Goal: Task Accomplishment & Management: Complete application form

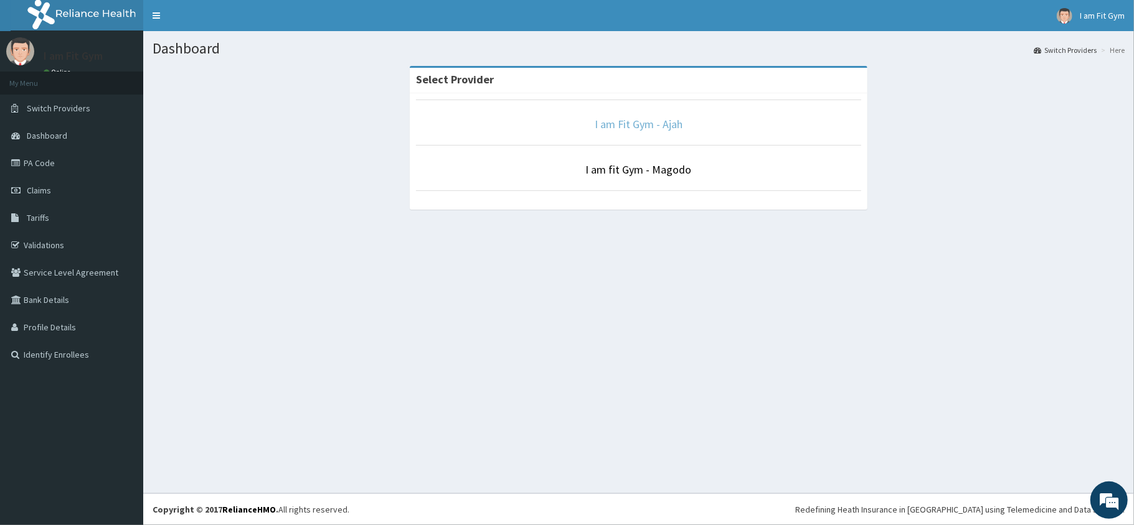
click at [655, 125] on link "I am Fit Gym - Ajah" at bounding box center [639, 124] width 88 height 14
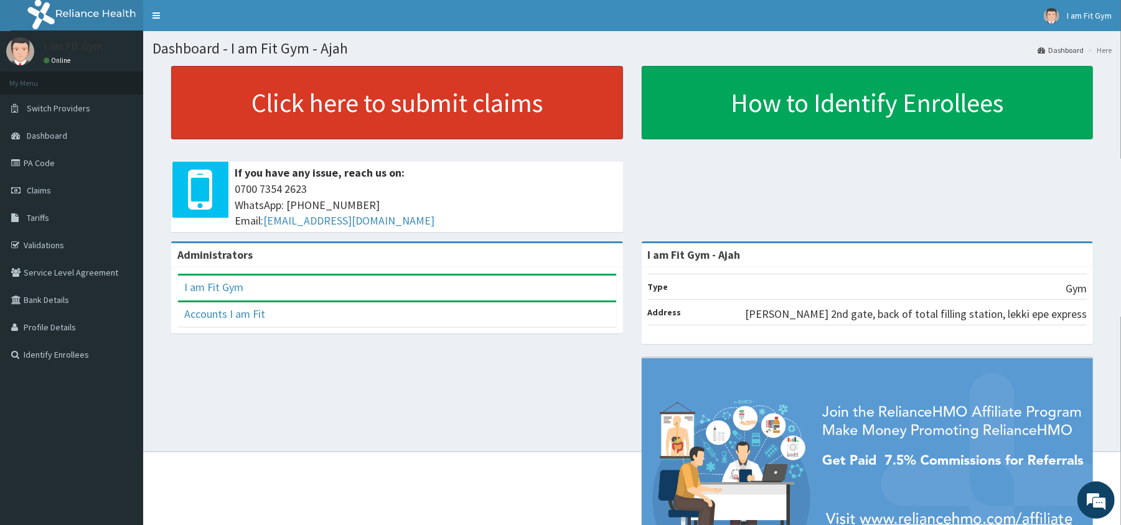
click at [560, 110] on link "Click here to submit claims" at bounding box center [397, 102] width 452 height 73
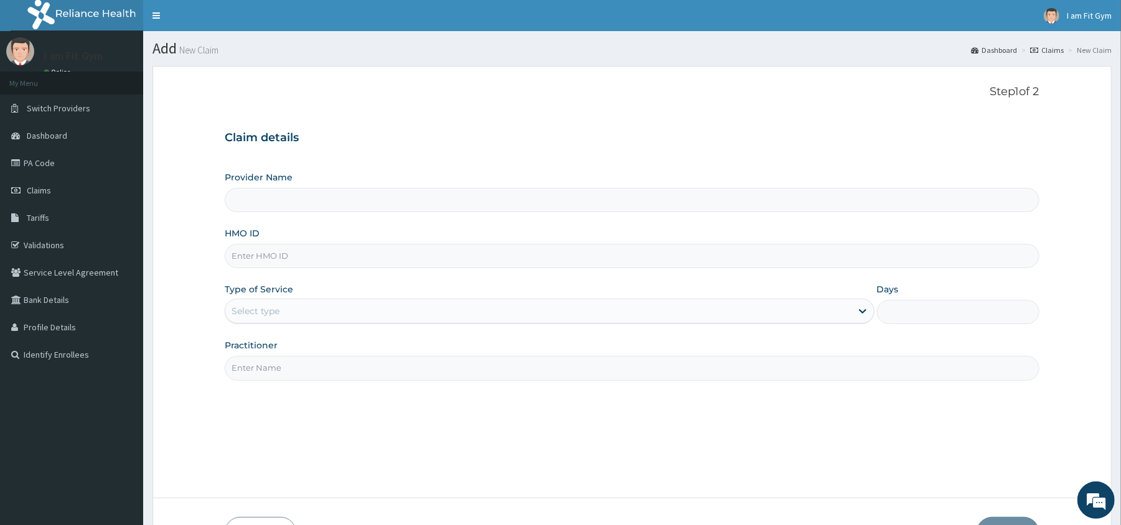
type input "I am Fit Gym - Ajah"
type input "1"
click at [390, 374] on input "Practitioner" at bounding box center [632, 368] width 814 height 24
type input "razzie"
click at [308, 259] on input "HMO ID" at bounding box center [632, 256] width 814 height 24
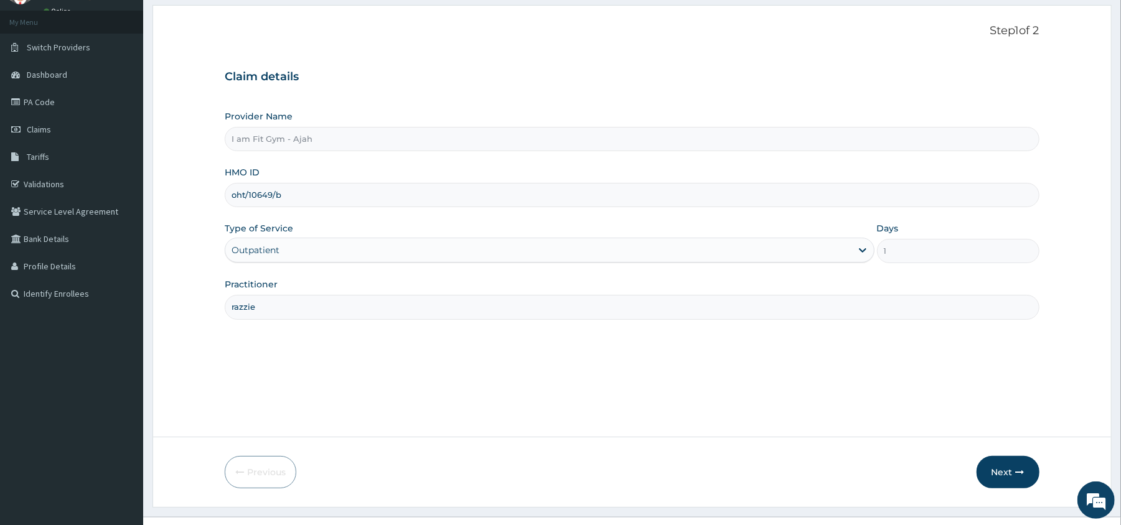
scroll to position [85, 0]
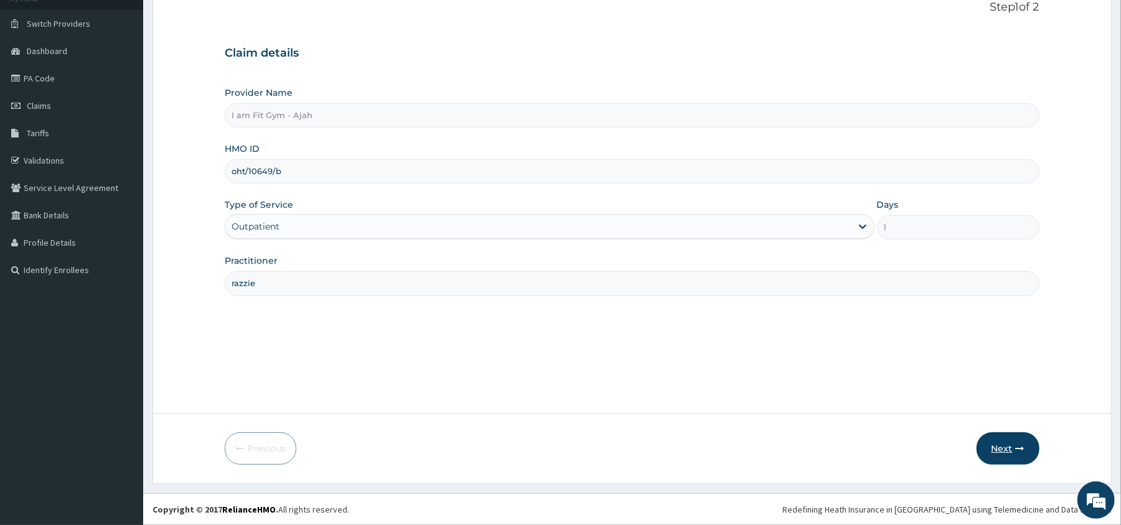
type input "oht/10649/b"
click at [1010, 442] on button "Next" at bounding box center [1008, 449] width 63 height 32
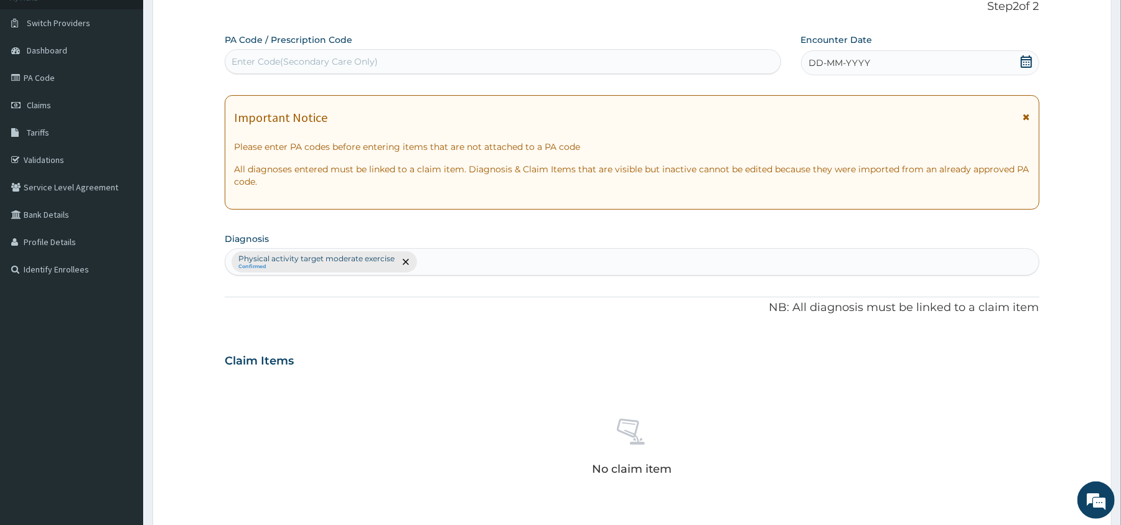
click at [1026, 59] on icon at bounding box center [1026, 61] width 11 height 12
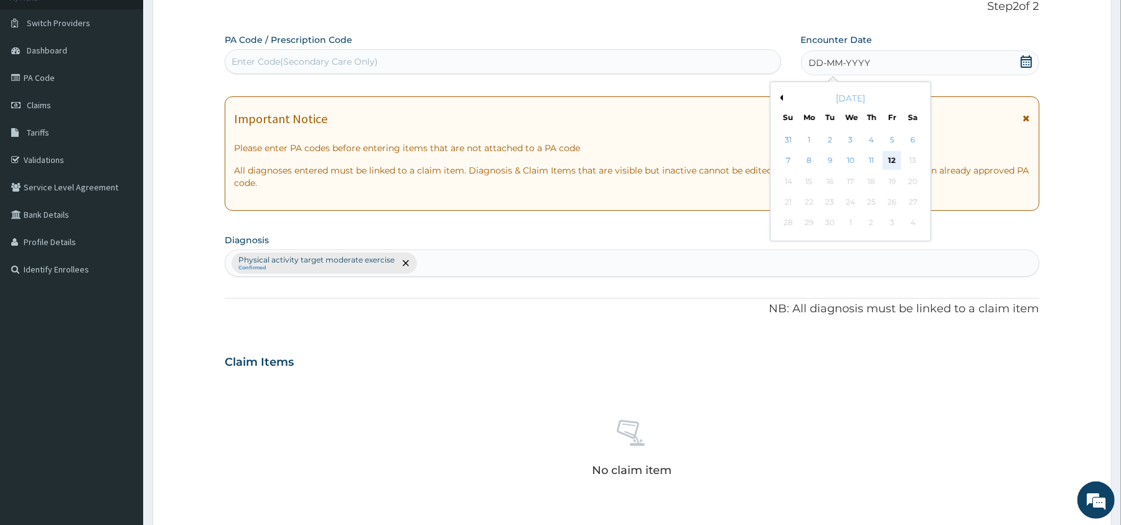
click at [890, 159] on div "12" at bounding box center [892, 161] width 19 height 19
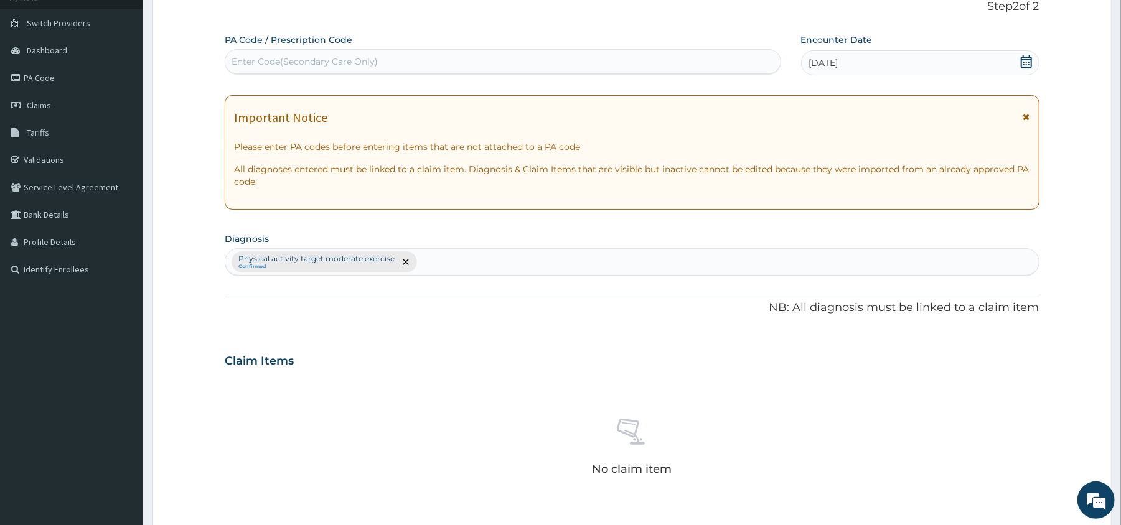
click at [672, 50] on div "Enter Code(Secondary Care Only)" at bounding box center [503, 61] width 556 height 25
type input "PA/F072C0"
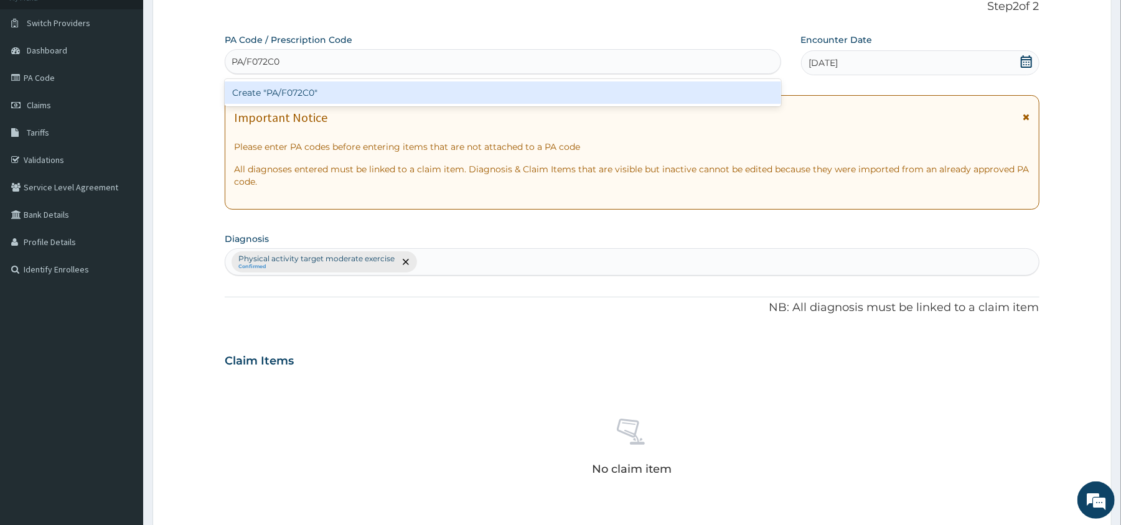
click at [685, 98] on div "Create "PA/F072C0"" at bounding box center [503, 93] width 556 height 22
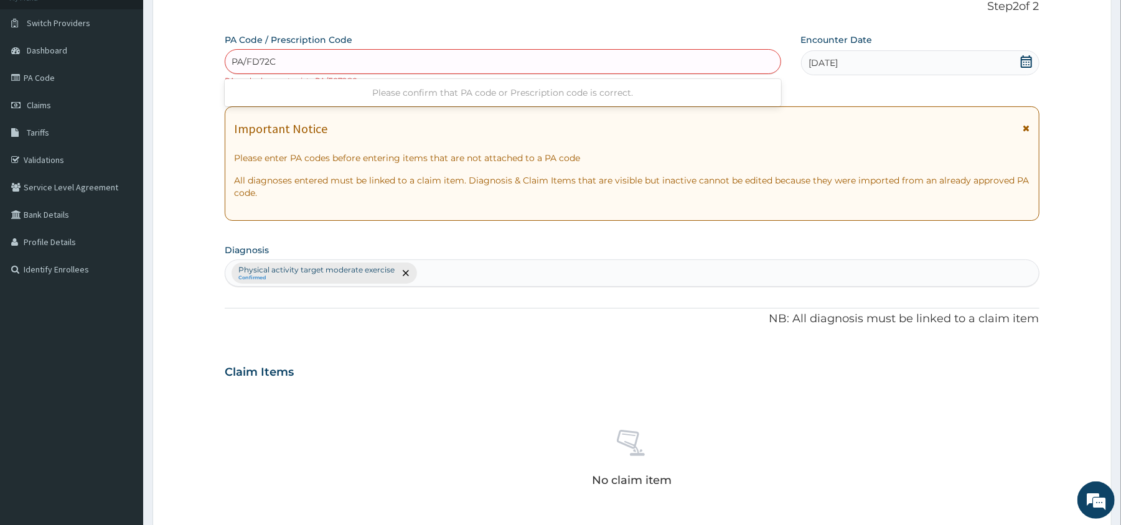
type input "PA/FD72C0"
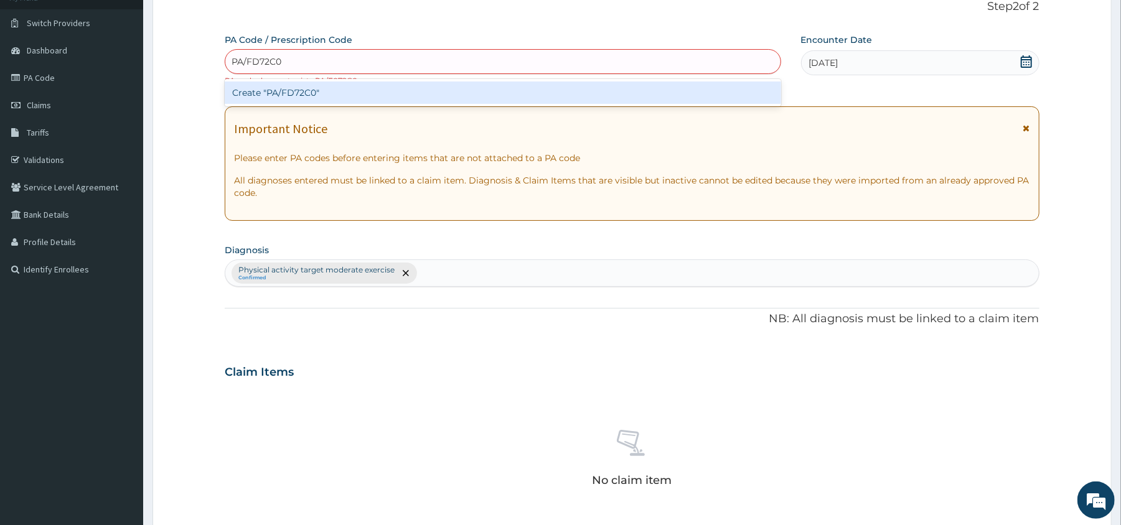
click at [579, 88] on div "Create "PA/FD72C0"" at bounding box center [503, 93] width 556 height 22
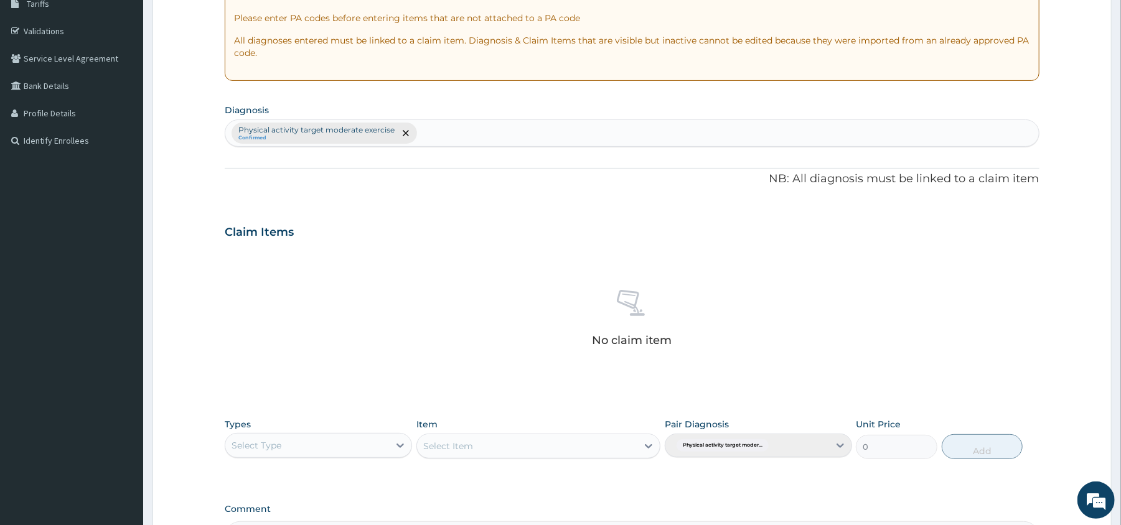
scroll to position [352, 0]
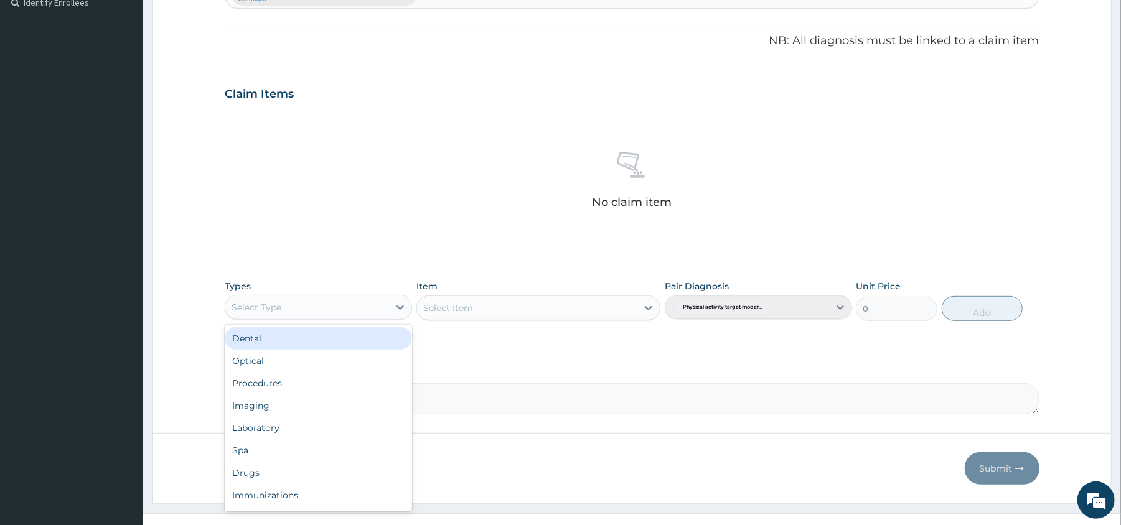
click at [303, 309] on div "Select Type" at bounding box center [307, 308] width 164 height 20
type input "gy"
click at [307, 336] on div "Gym" at bounding box center [318, 338] width 187 height 22
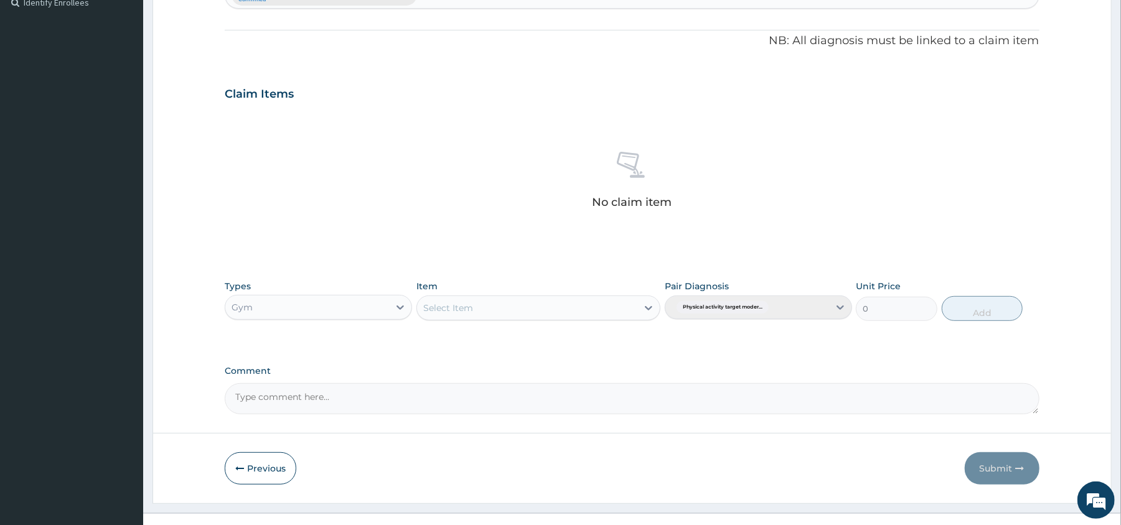
click at [561, 305] on div "Select Item" at bounding box center [527, 308] width 220 height 20
click at [561, 337] on div "GYM FEE" at bounding box center [539, 339] width 244 height 22
click at [979, 306] on button "Add" at bounding box center [983, 308] width 82 height 25
type input "0"
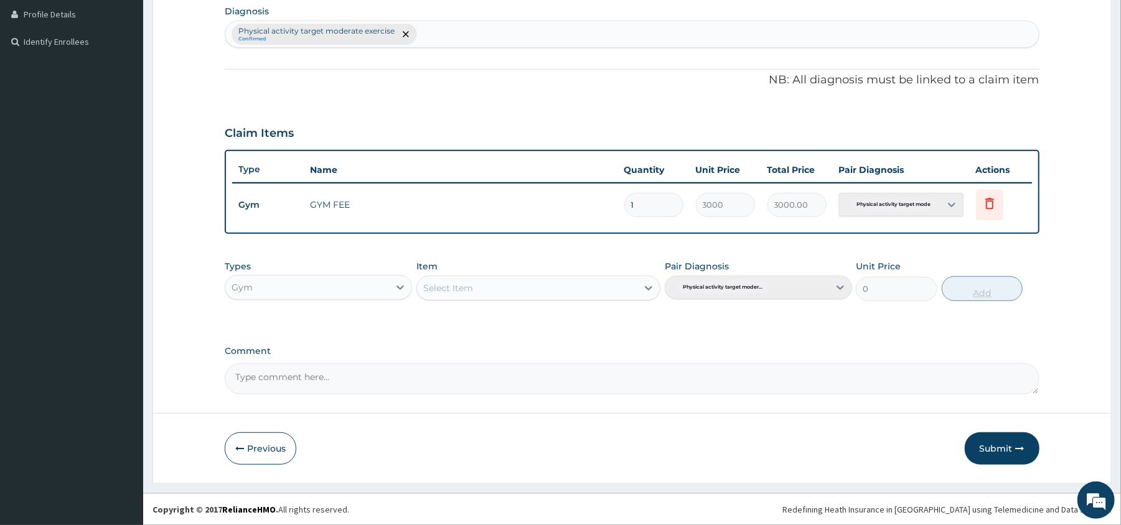
scroll to position [314, 0]
click at [1012, 442] on button "Submit" at bounding box center [1002, 449] width 75 height 32
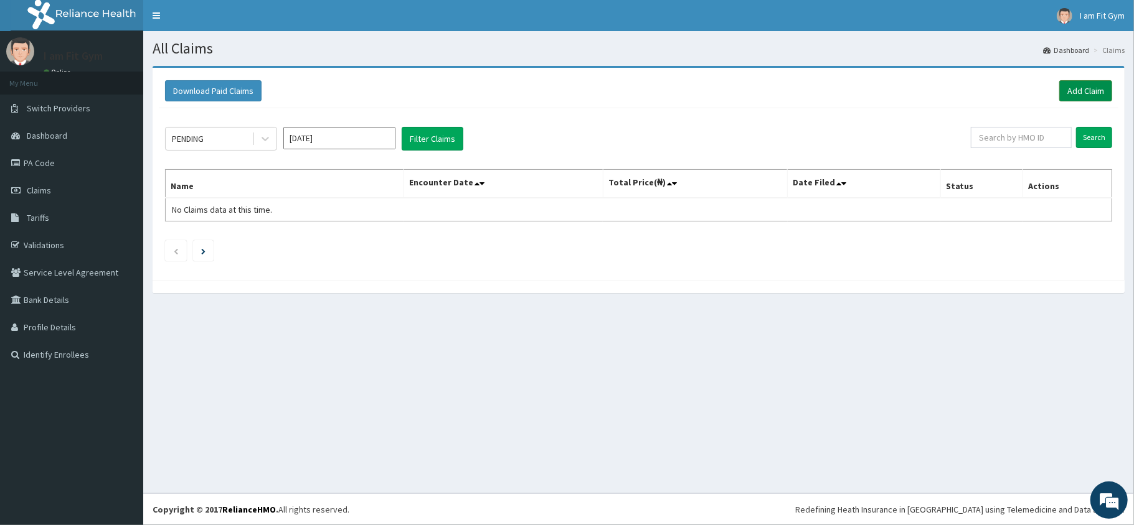
click at [1096, 83] on link "Add Claim" at bounding box center [1085, 90] width 53 height 21
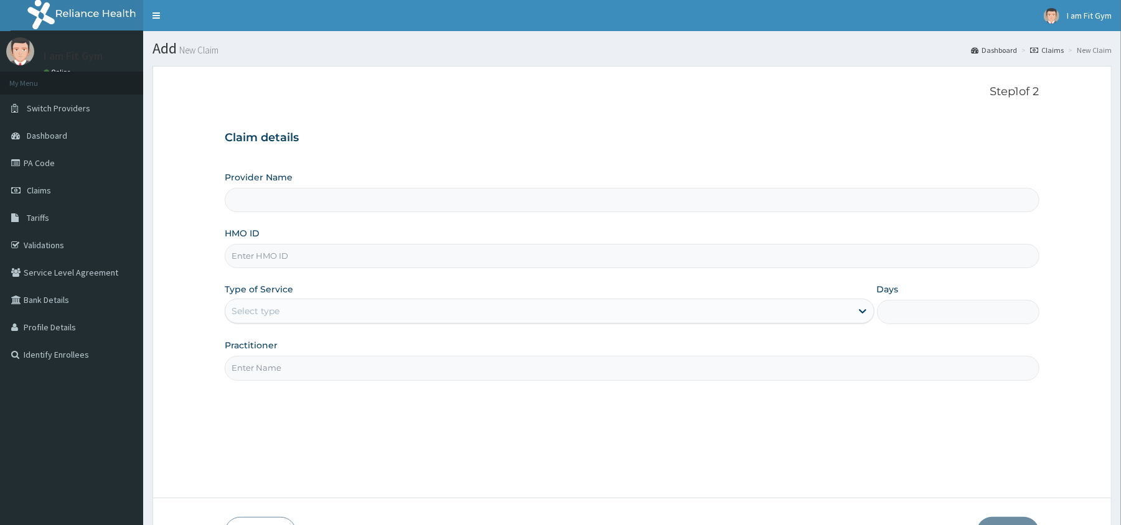
click at [324, 377] on input "Practitioner" at bounding box center [632, 368] width 814 height 24
type input "I am Fit Gym - Ajah"
type input "1"
type input "razzie"
click at [318, 247] on input "HMO ID" at bounding box center [632, 256] width 814 height 24
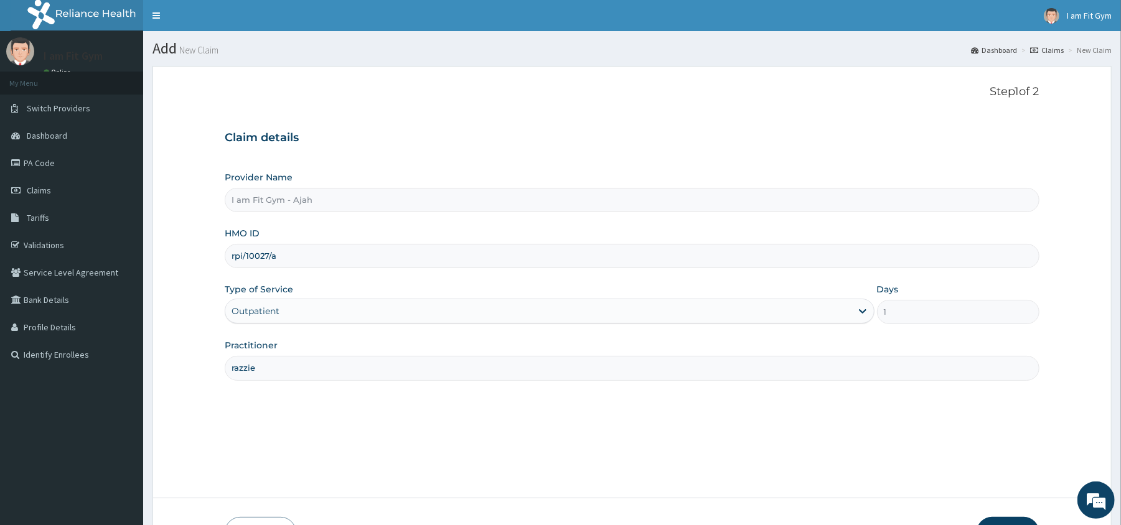
type input "RPI/10027/A"
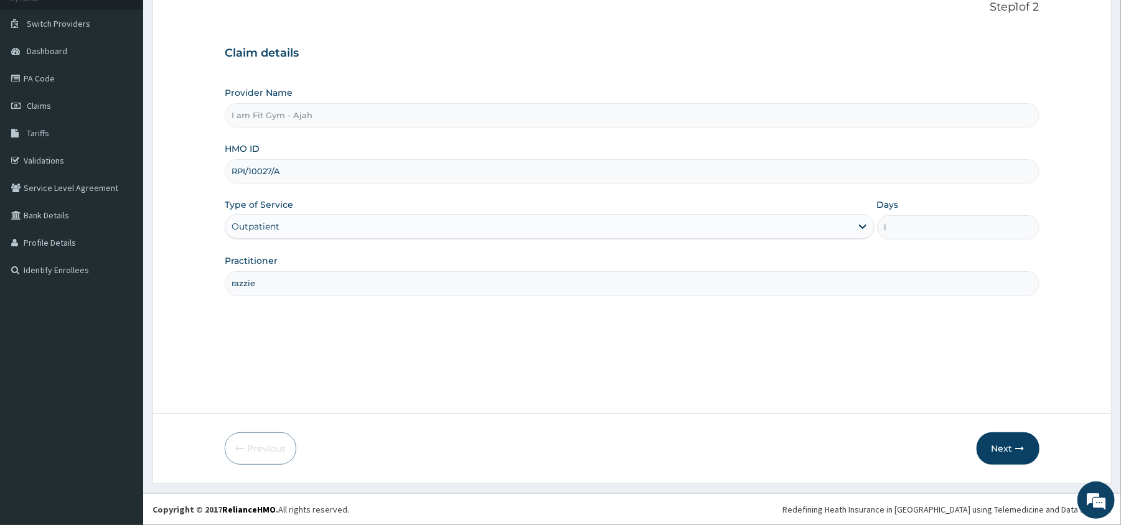
drag, startPoint x: 599, startPoint y: 464, endPoint x: 619, endPoint y: 491, distance: 32.9
click at [603, 469] on form "Step 1 of 2 Claim details Provider Name I am Fit Gym - Ajah HMO ID RPI/10027/A …" at bounding box center [632, 232] width 959 height 503
click at [1009, 453] on button "Next" at bounding box center [1008, 449] width 63 height 32
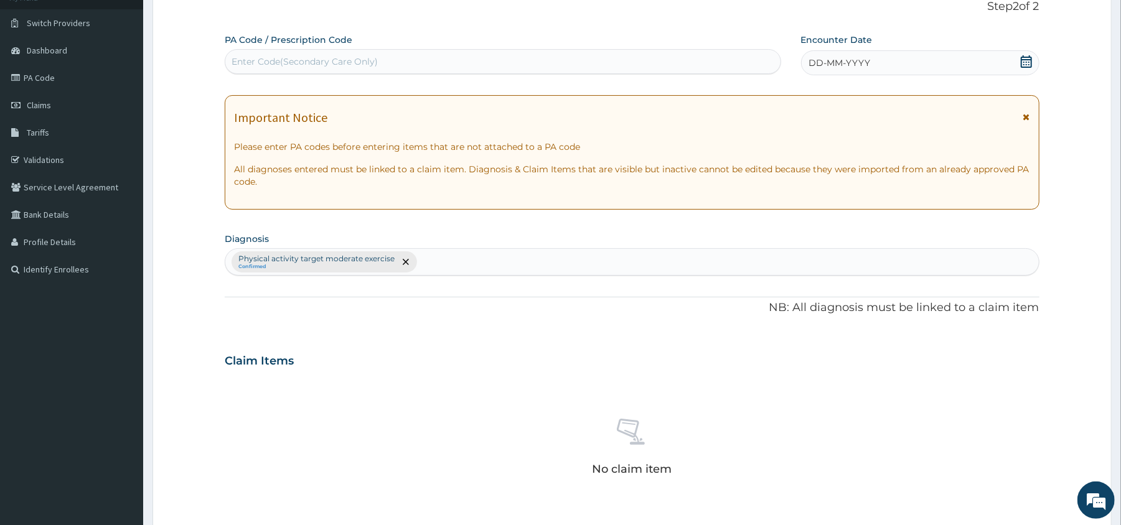
click at [1027, 64] on icon at bounding box center [1026, 61] width 12 height 12
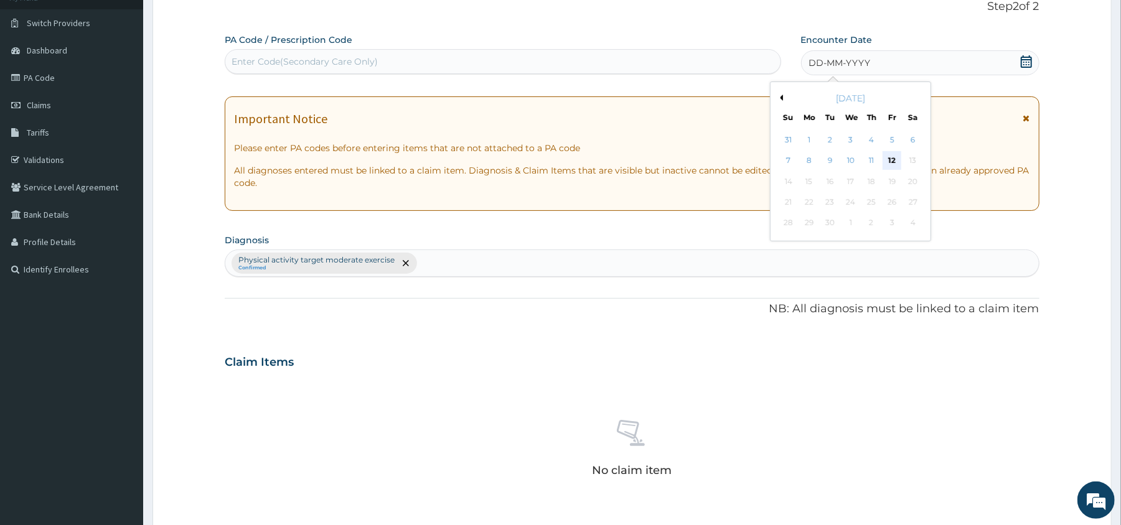
click at [890, 157] on div "12" at bounding box center [892, 161] width 19 height 19
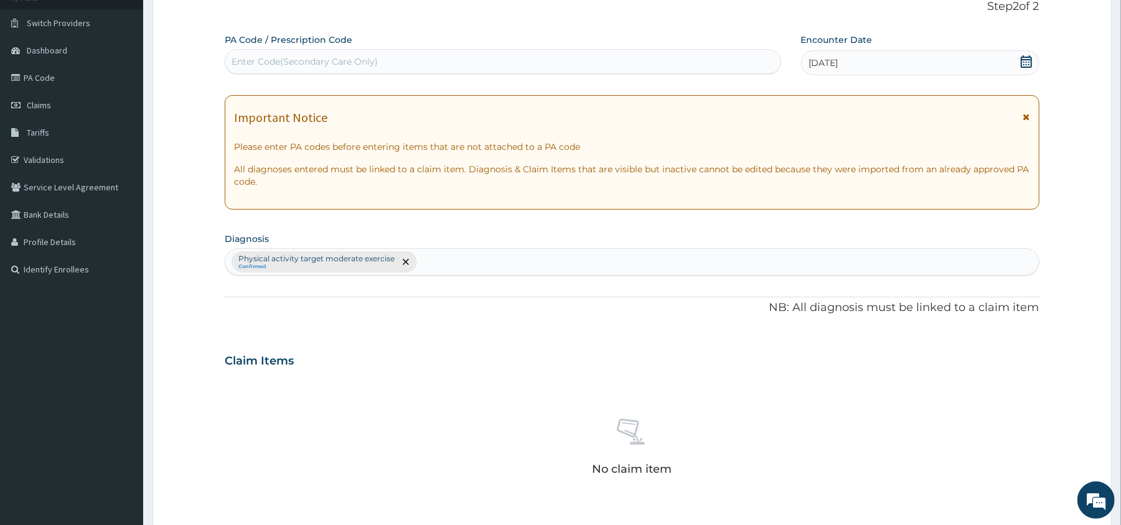
click at [669, 64] on div "Enter Code(Secondary Care Only)" at bounding box center [502, 62] width 555 height 20
type input "PA/72C691"
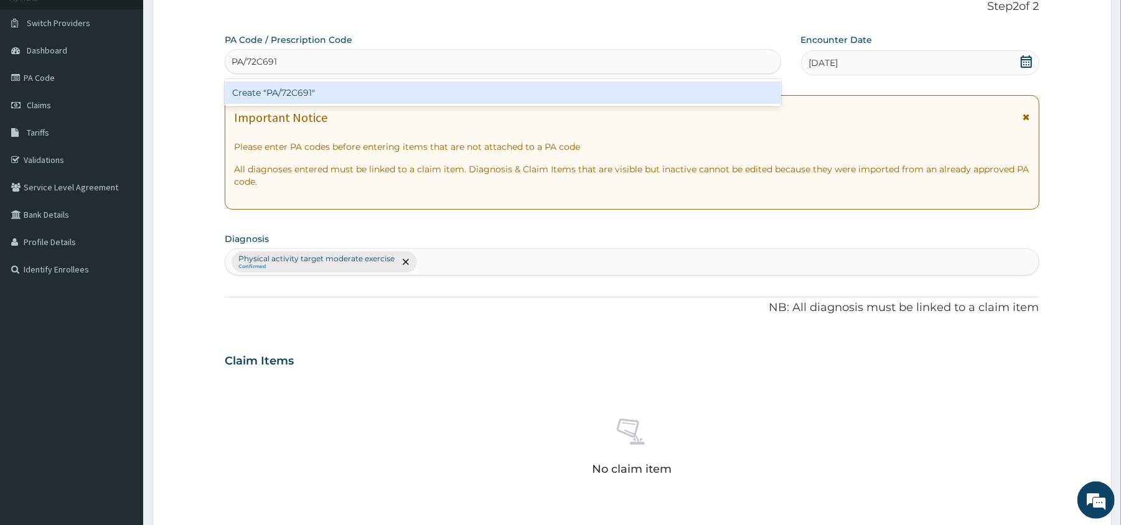
click at [668, 88] on div "Create "PA/72C691"" at bounding box center [503, 93] width 556 height 22
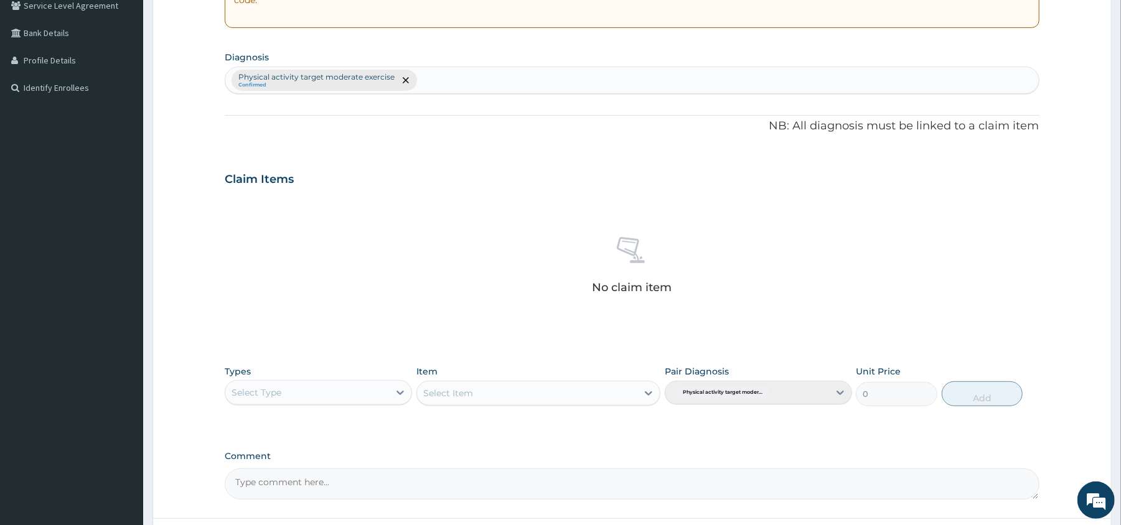
scroll to position [324, 0]
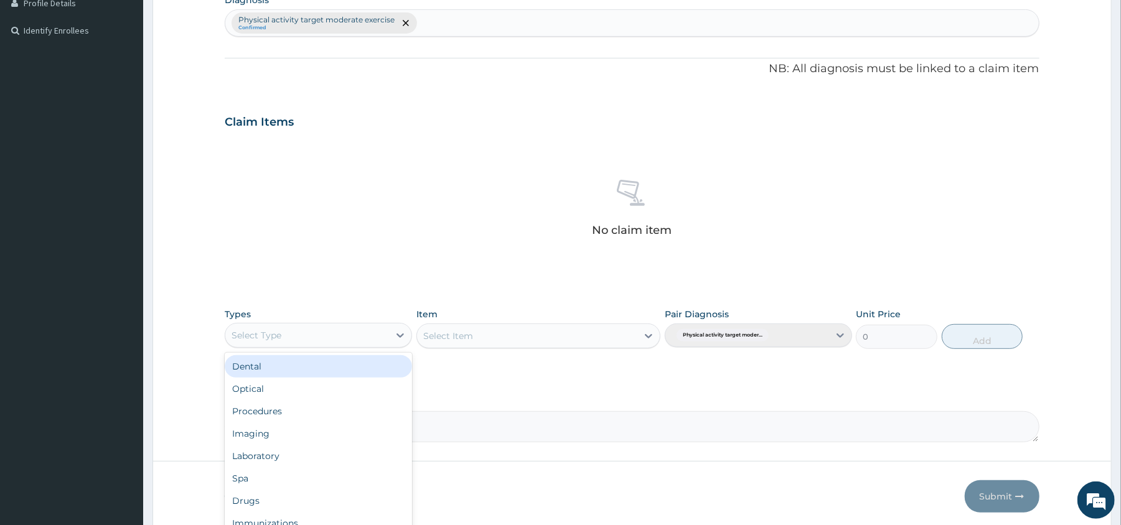
click at [342, 334] on div "Select Type" at bounding box center [307, 336] width 164 height 20
type input "gy"
click at [342, 364] on div "Gym" at bounding box center [318, 366] width 187 height 22
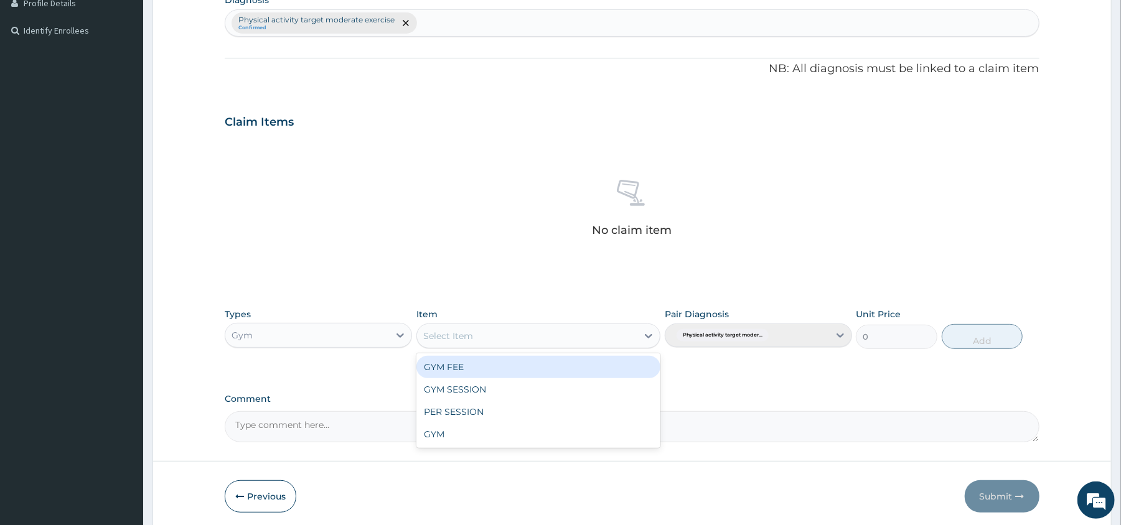
click at [558, 336] on div "Select Item" at bounding box center [527, 336] width 220 height 20
click at [562, 371] on div "GYM FEE" at bounding box center [539, 367] width 244 height 22
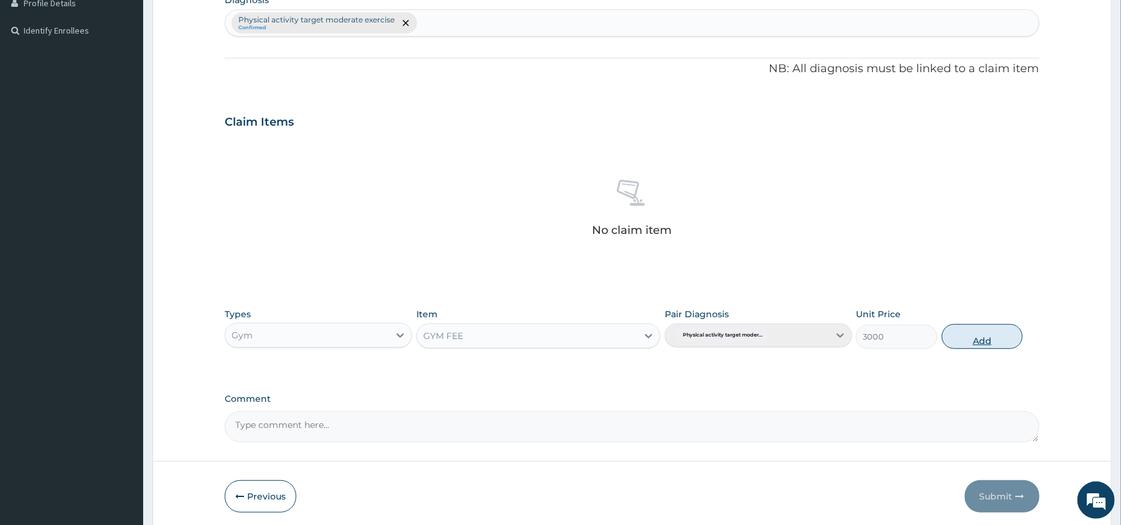
click at [967, 336] on button "Add" at bounding box center [983, 336] width 82 height 25
type input "0"
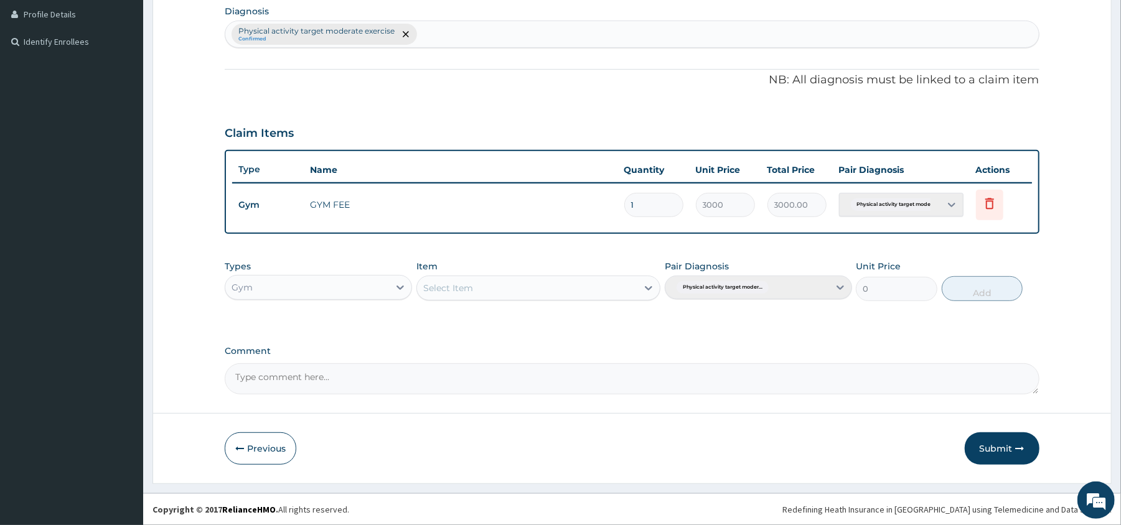
scroll to position [314, 0]
click at [996, 449] on button "Submit" at bounding box center [1002, 449] width 75 height 32
